Goal: Task Accomplishment & Management: Manage account settings

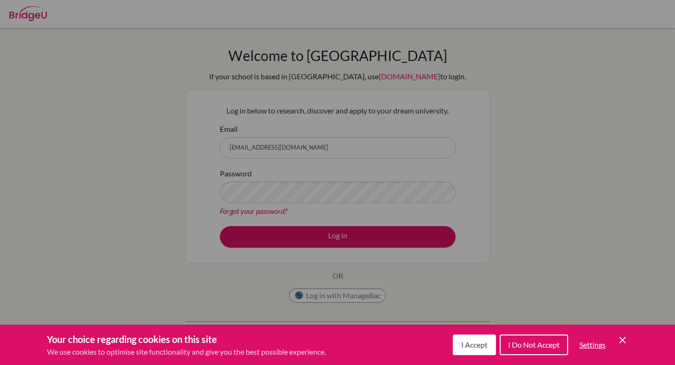
click at [476, 343] on span "I Accept" at bounding box center [474, 344] width 26 height 9
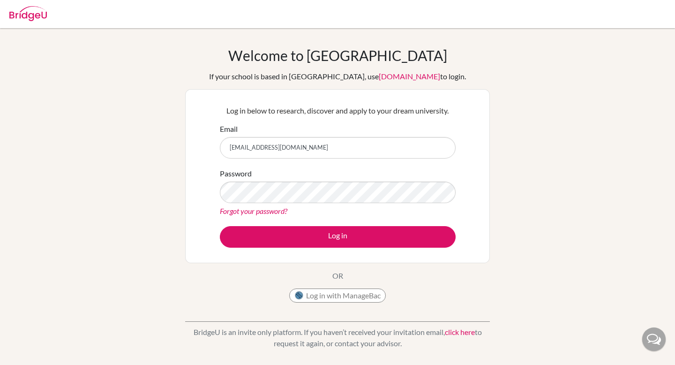
click at [363, 225] on form "Email yota.tokunaga@students.aobajapan.jp Password Forgot your password? Log in" at bounding box center [338, 185] width 236 height 124
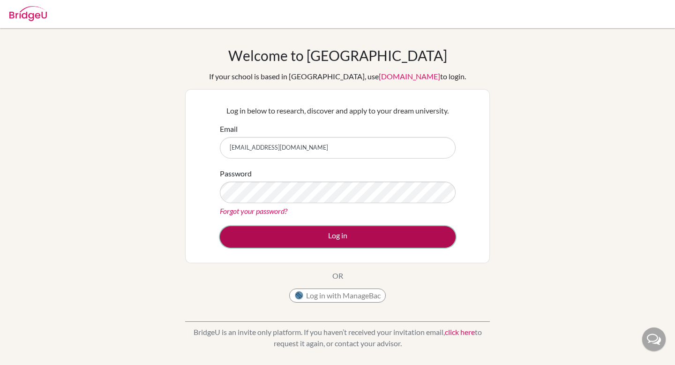
click at [361, 233] on button "Log in" at bounding box center [338, 237] width 236 height 22
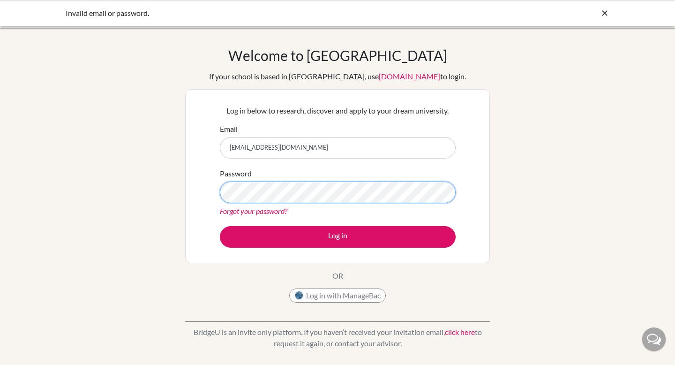
click at [220, 226] on button "Log in" at bounding box center [338, 237] width 236 height 22
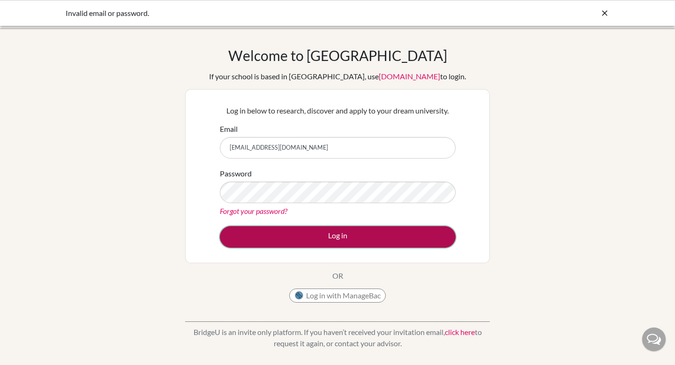
click at [340, 234] on button "Log in" at bounding box center [338, 237] width 236 height 22
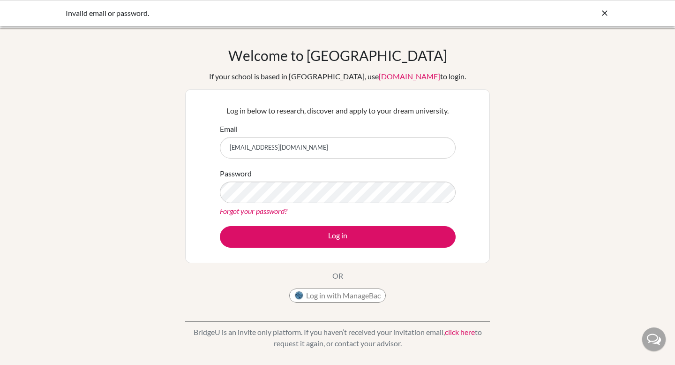
click at [346, 145] on input "[EMAIL_ADDRESS][DOMAIN_NAME]" at bounding box center [338, 148] width 236 height 22
click at [220, 226] on button "Log in" at bounding box center [338, 237] width 236 height 22
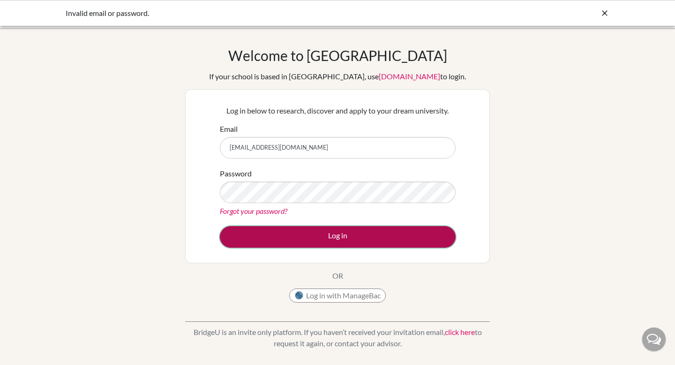
click at [320, 232] on button "Log in" at bounding box center [338, 237] width 236 height 22
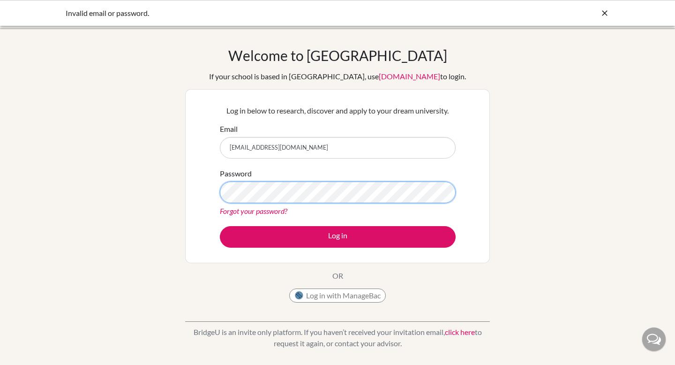
click at [243, 206] on div "Password Forgot your password?" at bounding box center [338, 192] width 236 height 49
click at [220, 226] on button "Log in" at bounding box center [338, 237] width 236 height 22
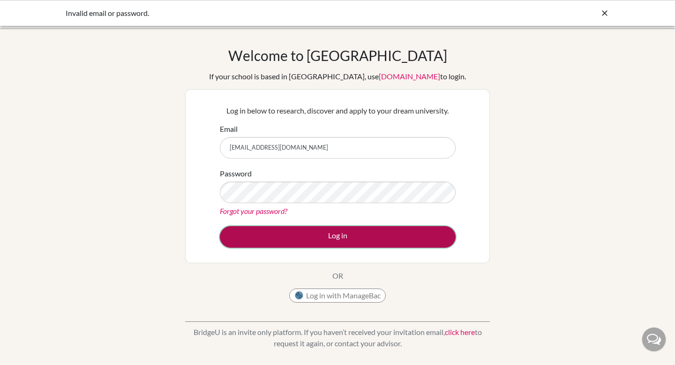
click at [297, 236] on button "Log in" at bounding box center [338, 237] width 236 height 22
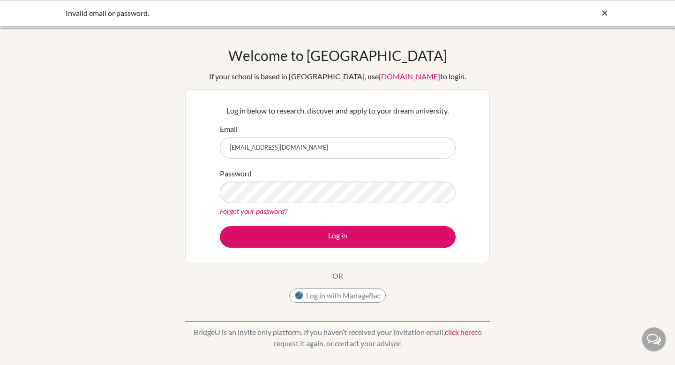
click at [276, 211] on link "Forgot your password?" at bounding box center [254, 210] width 68 height 9
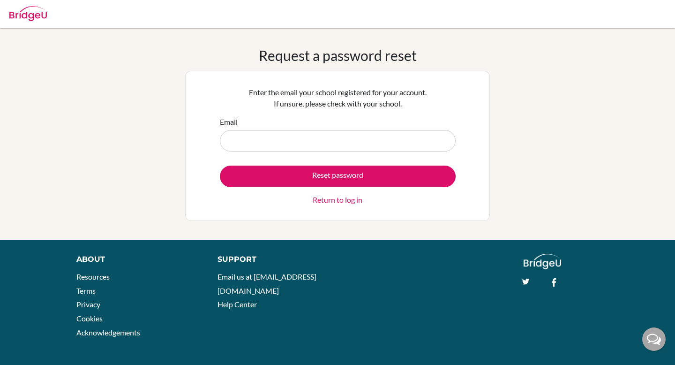
click at [309, 143] on input "Email" at bounding box center [338, 141] width 236 height 22
type input "[EMAIL_ADDRESS][DOMAIN_NAME]"
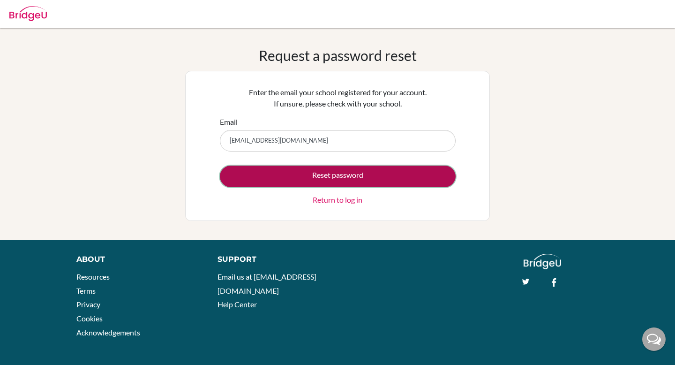
click at [316, 168] on button "Reset password" at bounding box center [338, 177] width 236 height 22
click at [342, 167] on button "Reset password" at bounding box center [338, 177] width 236 height 22
click at [359, 179] on button "Reset password" at bounding box center [338, 177] width 236 height 22
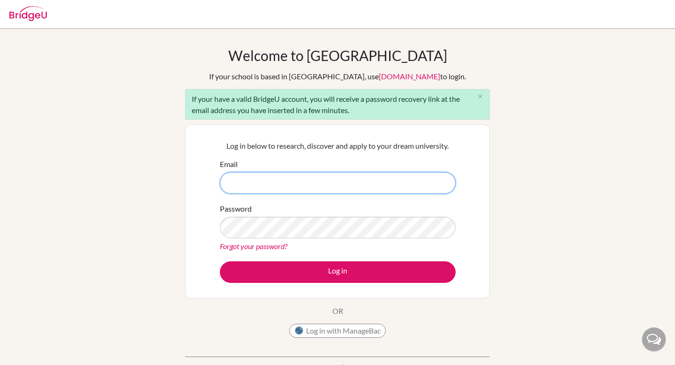
click at [340, 181] on input "Email" at bounding box center [338, 183] width 236 height 22
type input "[EMAIL_ADDRESS][DOMAIN_NAME]"
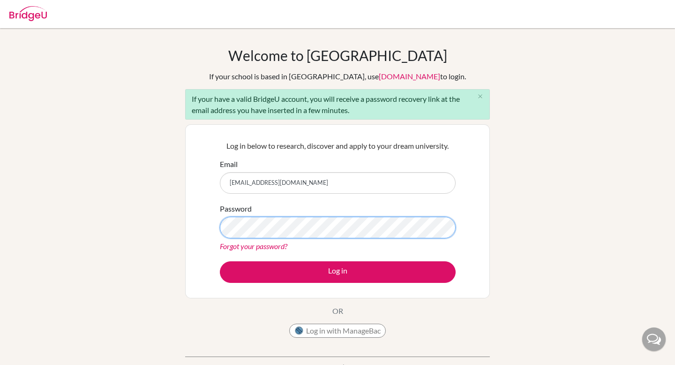
click at [220, 261] on button "Log in" at bounding box center [338, 272] width 236 height 22
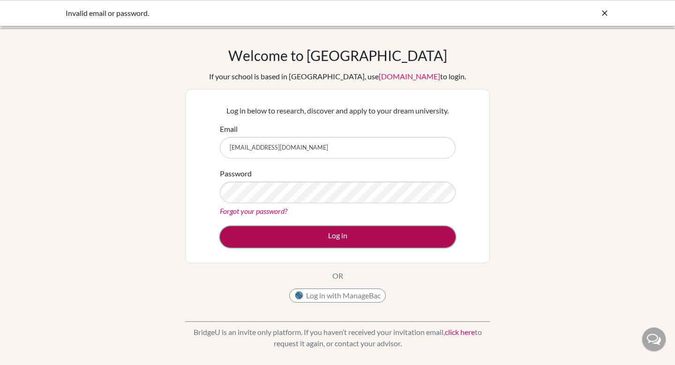
click at [307, 237] on button "Log in" at bounding box center [338, 237] width 236 height 22
click at [319, 237] on button "Log in" at bounding box center [338, 237] width 236 height 22
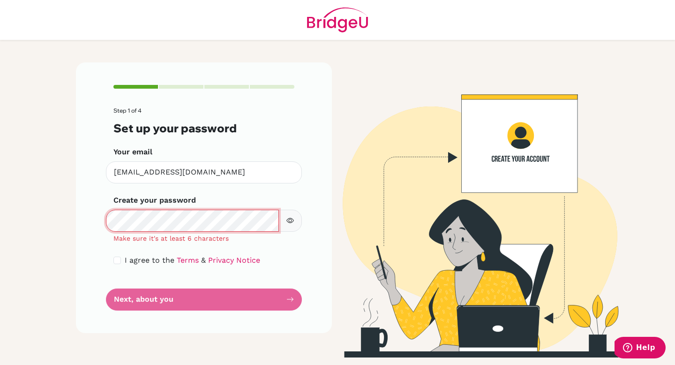
click at [105, 220] on div "Step 1 of 4 Set up your password Your email [EMAIL_ADDRESS][DOMAIN_NAME] Invali…" at bounding box center [204, 197] width 256 height 271
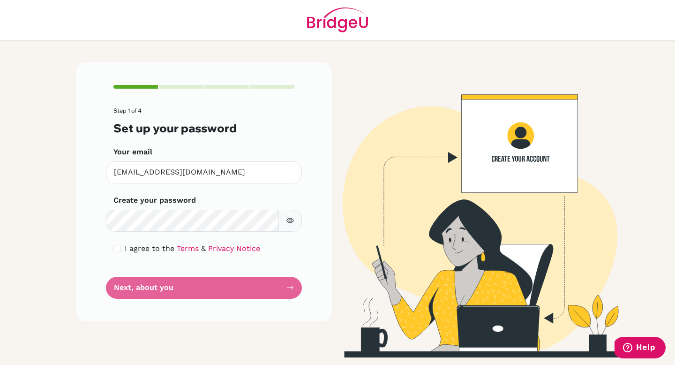
click at [290, 224] on icon "button" at bounding box center [291, 221] width 8 height 8
click at [117, 248] on input "checkbox" at bounding box center [117, 249] width 8 height 8
checkbox input "true"
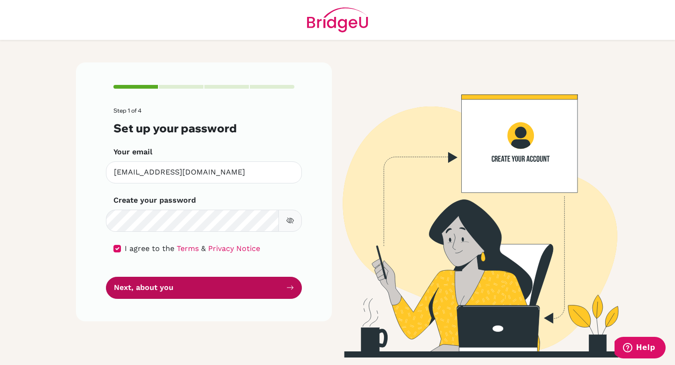
click at [185, 293] on button "Next, about you" at bounding box center [204, 288] width 196 height 22
